Goal: Browse casually: Explore the website without a specific task or goal

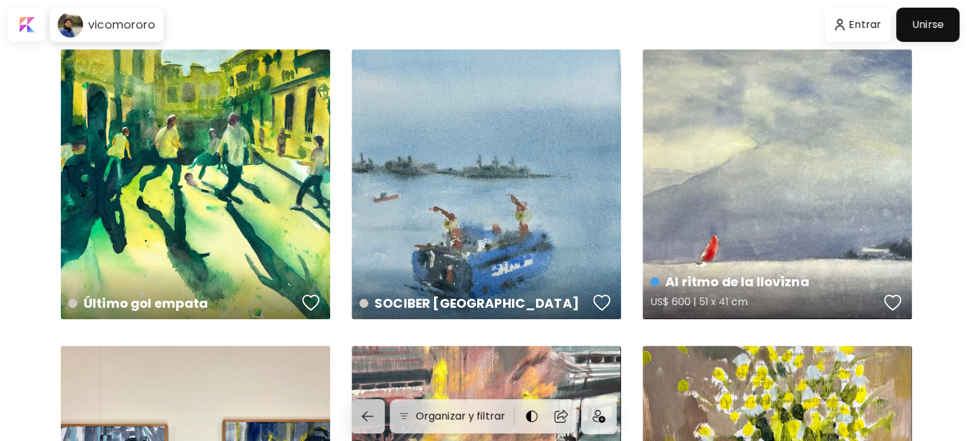
click at [682, 81] on div "Al ritmo de la llovizna US$ 600 | 51 x 41 cm" at bounding box center [777, 183] width 269 height 269
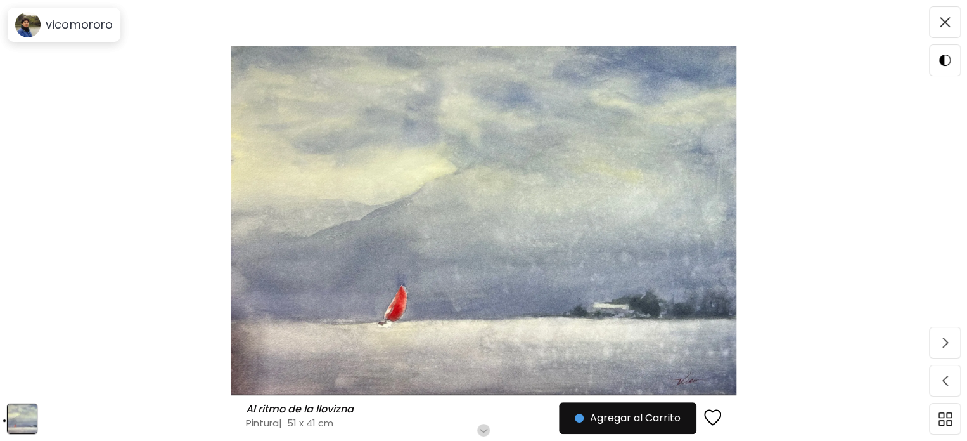
scroll to position [48, 0]
click at [938, 32] on span at bounding box center [945, 22] width 27 height 27
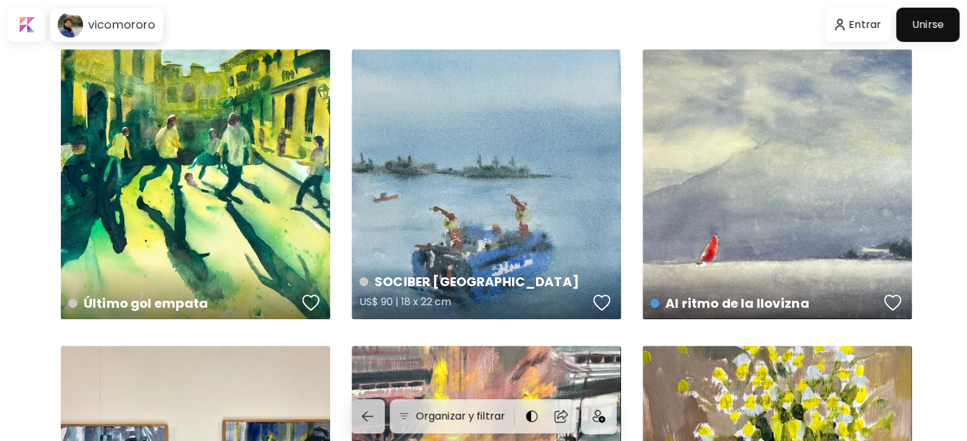
click at [503, 179] on div "SOCIBER Valparaíso US$ 90 | 18 x 22 cm" at bounding box center [486, 183] width 269 height 269
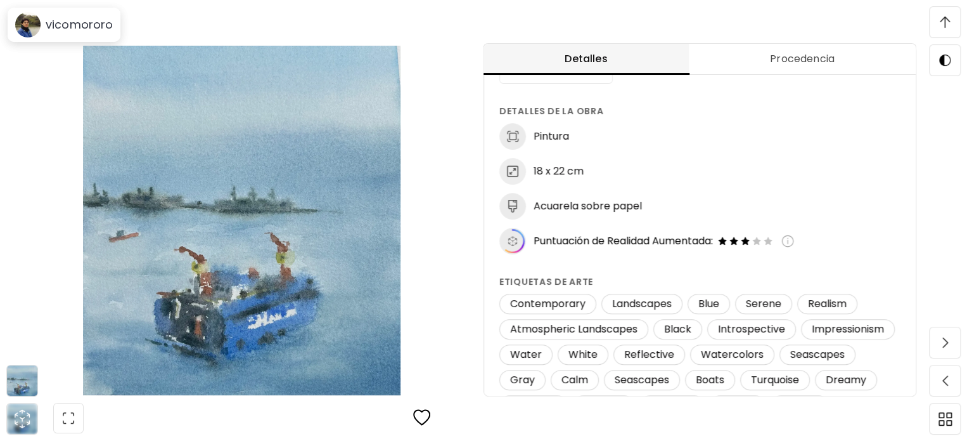
scroll to position [758, 0]
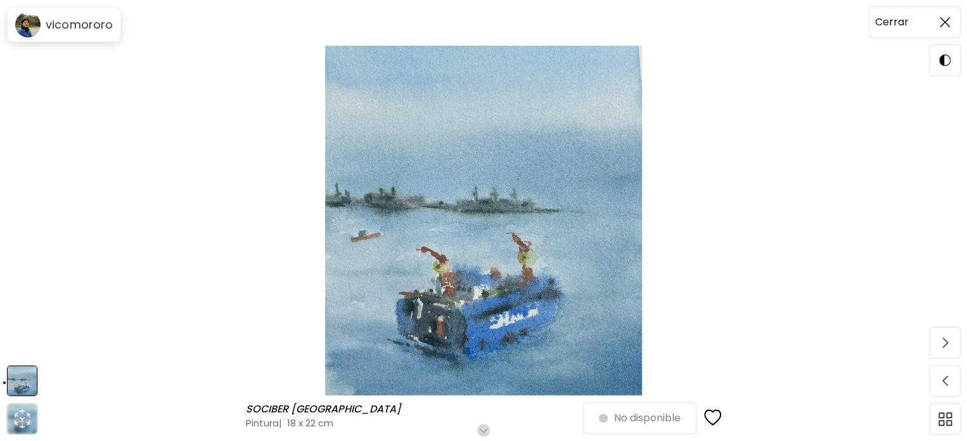
click at [930, 30] on div at bounding box center [945, 22] width 30 height 30
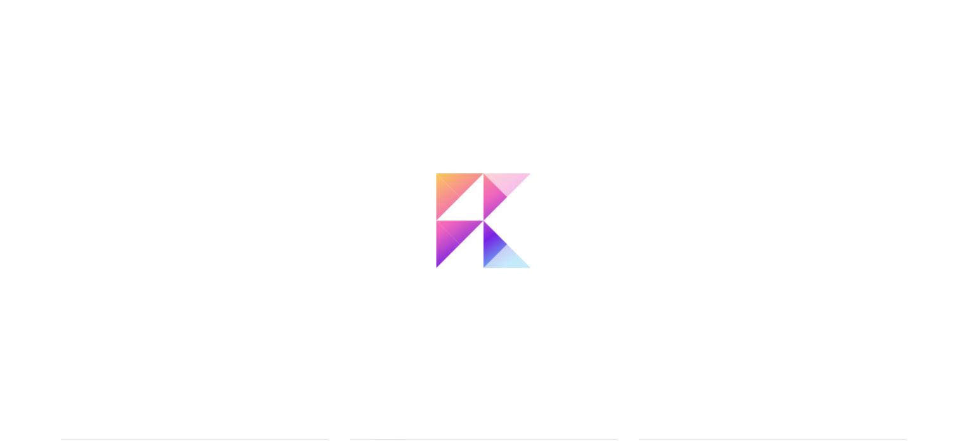
scroll to position [836, 0]
